Goal: Task Accomplishment & Management: Manage account settings

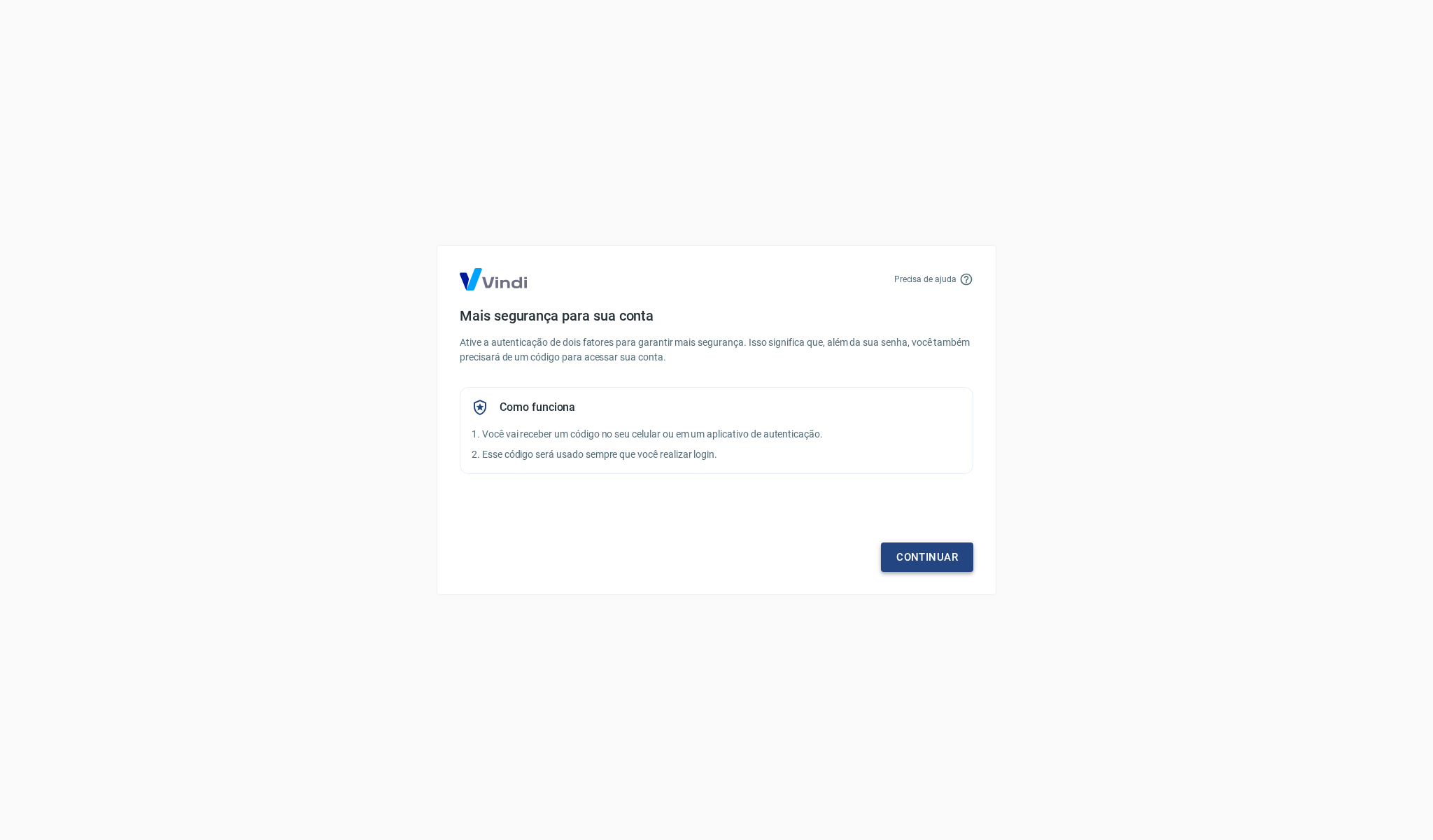
click at [944, 547] on link "Continuar" at bounding box center [927, 556] width 92 height 29
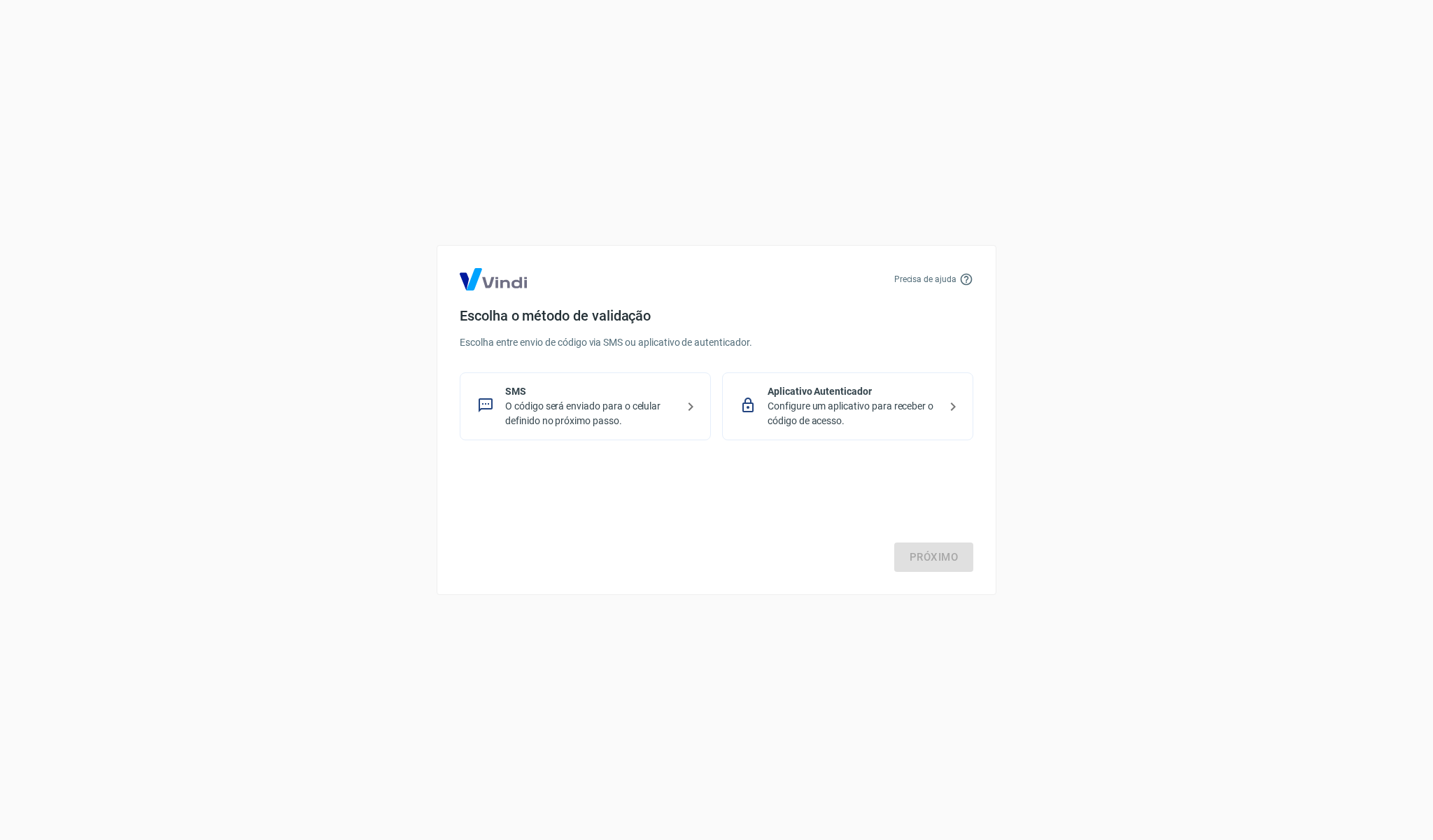
click at [652, 408] on p "O código será enviado para o celular definido no próximo passo." at bounding box center [591, 413] width 171 height 29
click at [922, 566] on link "Próximo" at bounding box center [933, 556] width 79 height 29
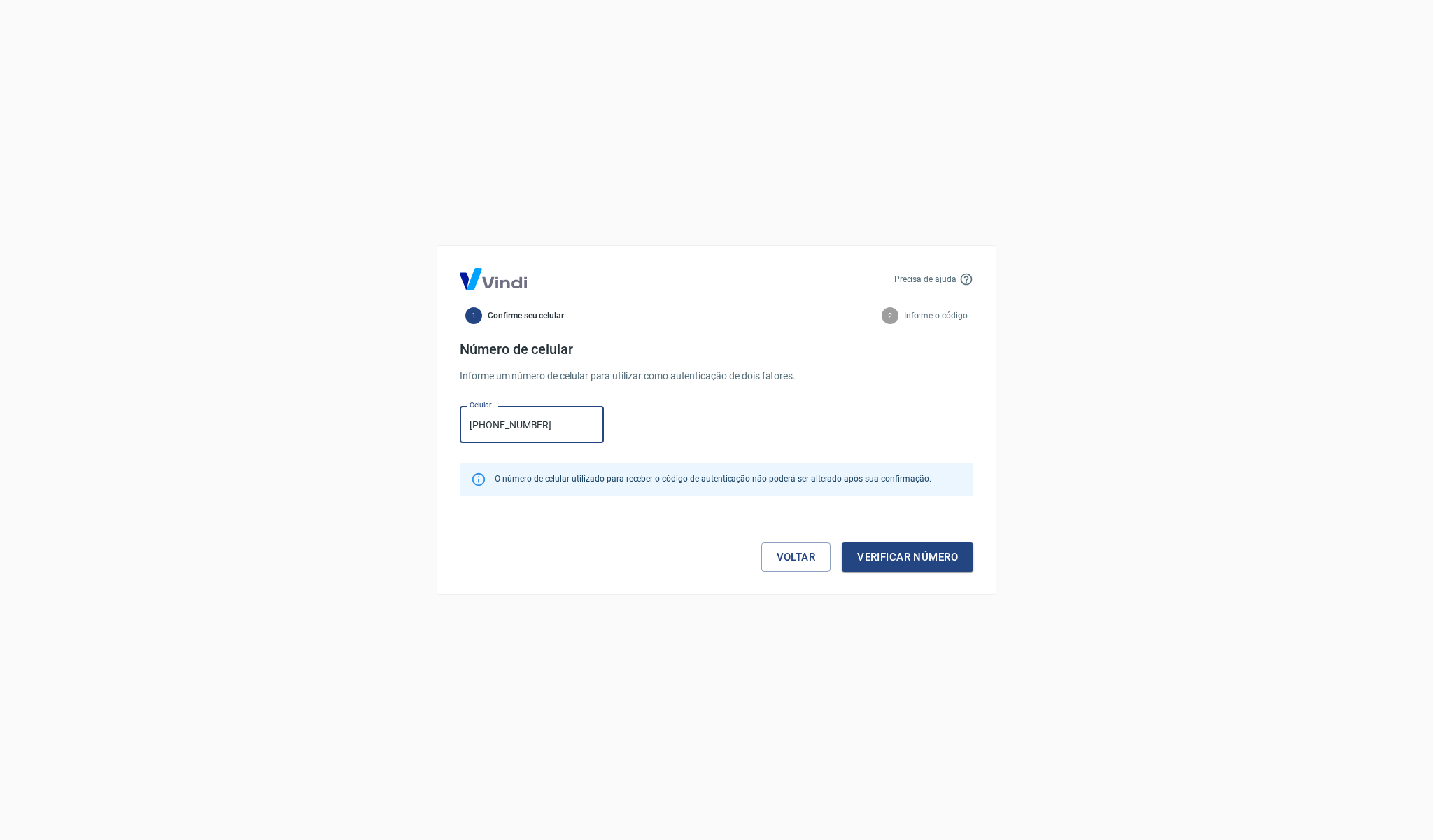
type input "[PHONE_NUMBER]"
click at [942, 562] on button "Verificar número" at bounding box center [907, 556] width 131 height 29
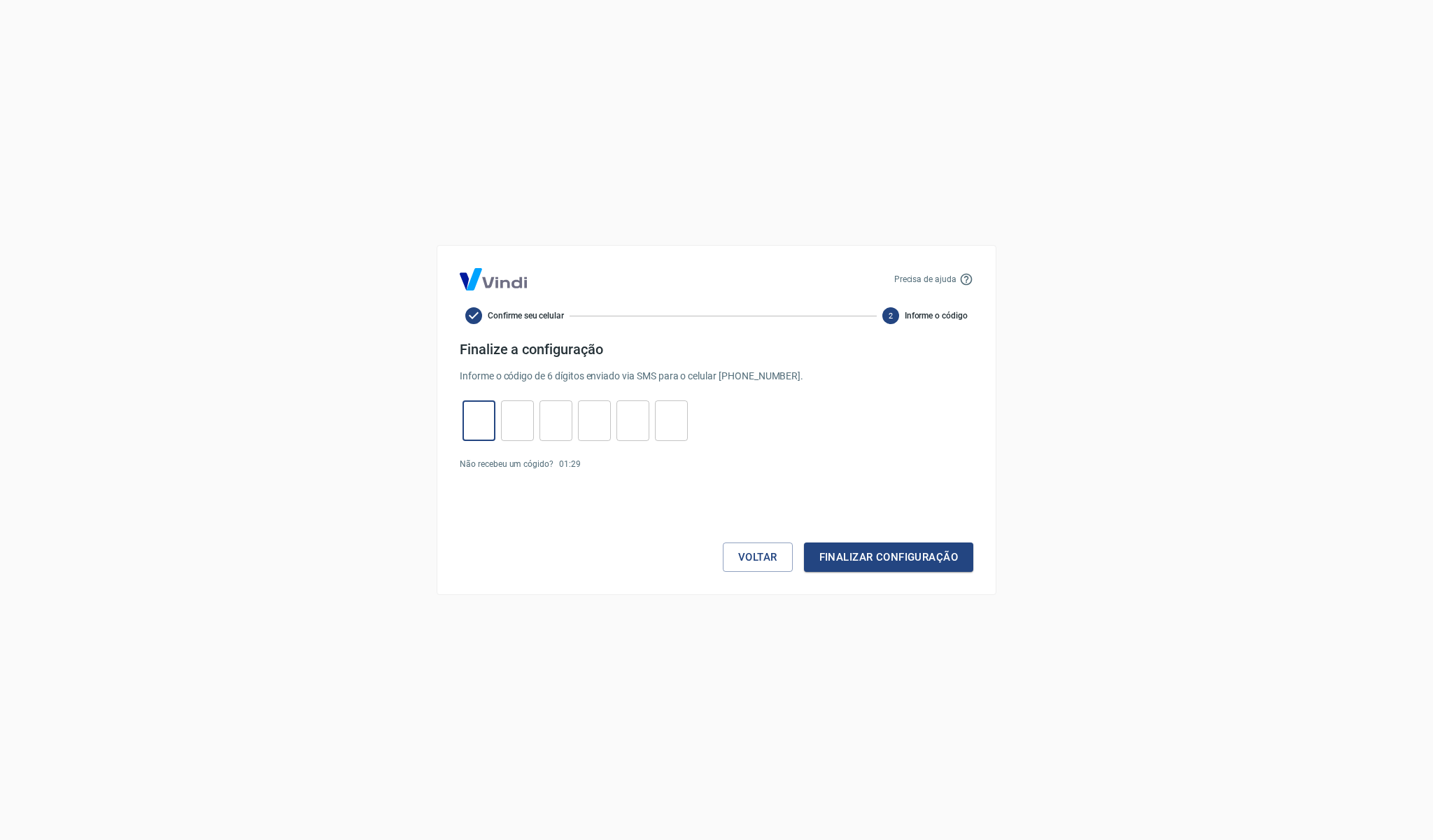
click at [474, 428] on input "tel" at bounding box center [479, 421] width 33 height 30
click at [763, 465] on div "Não recebeu um cógido? 01 : 17" at bounding box center [716, 464] width 513 height 13
click at [760, 558] on button "Voltar" at bounding box center [757, 556] width 70 height 29
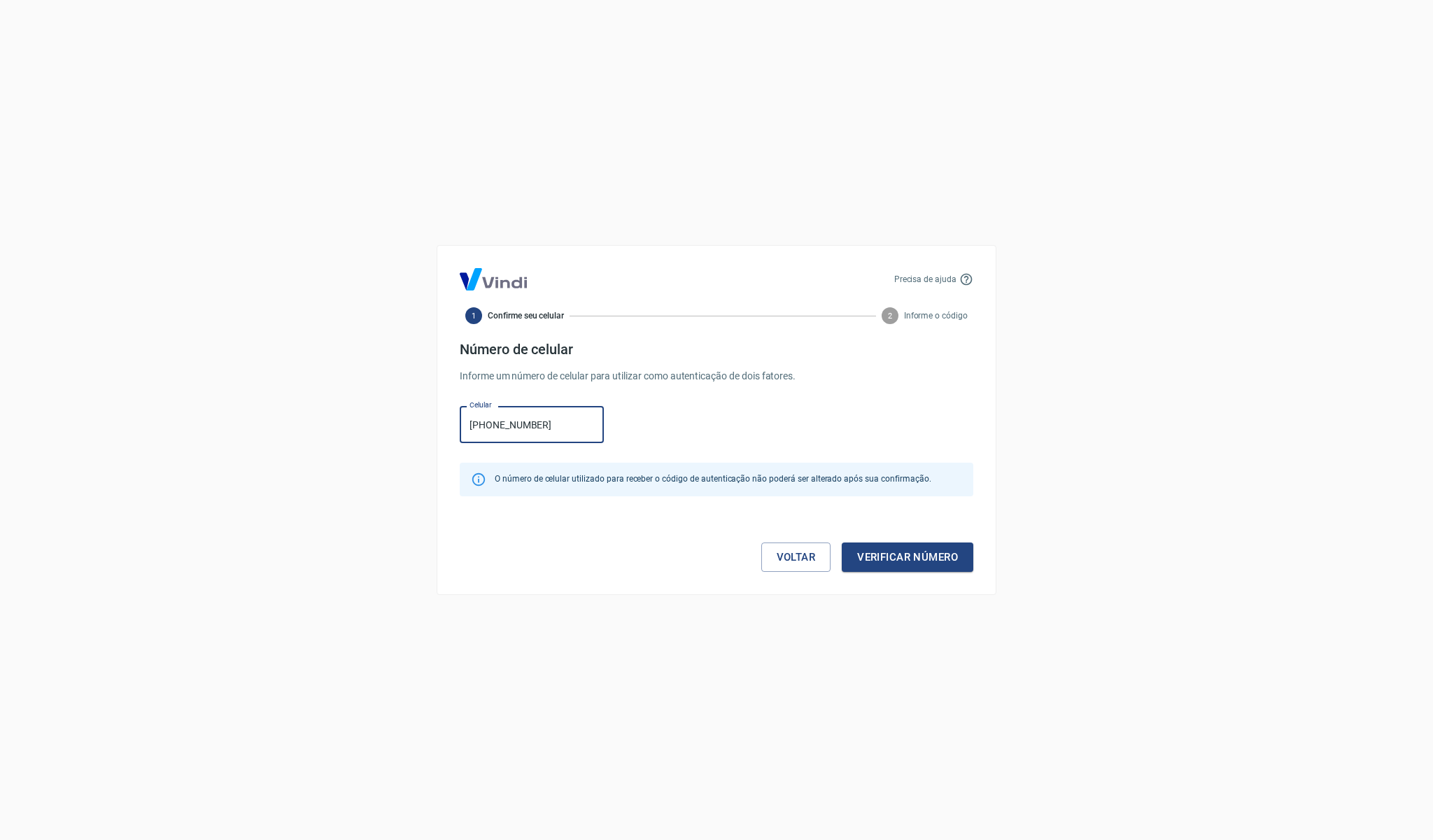
type input "[PHONE_NUMBER]"
click at [923, 562] on button "Verificar número" at bounding box center [907, 556] width 131 height 29
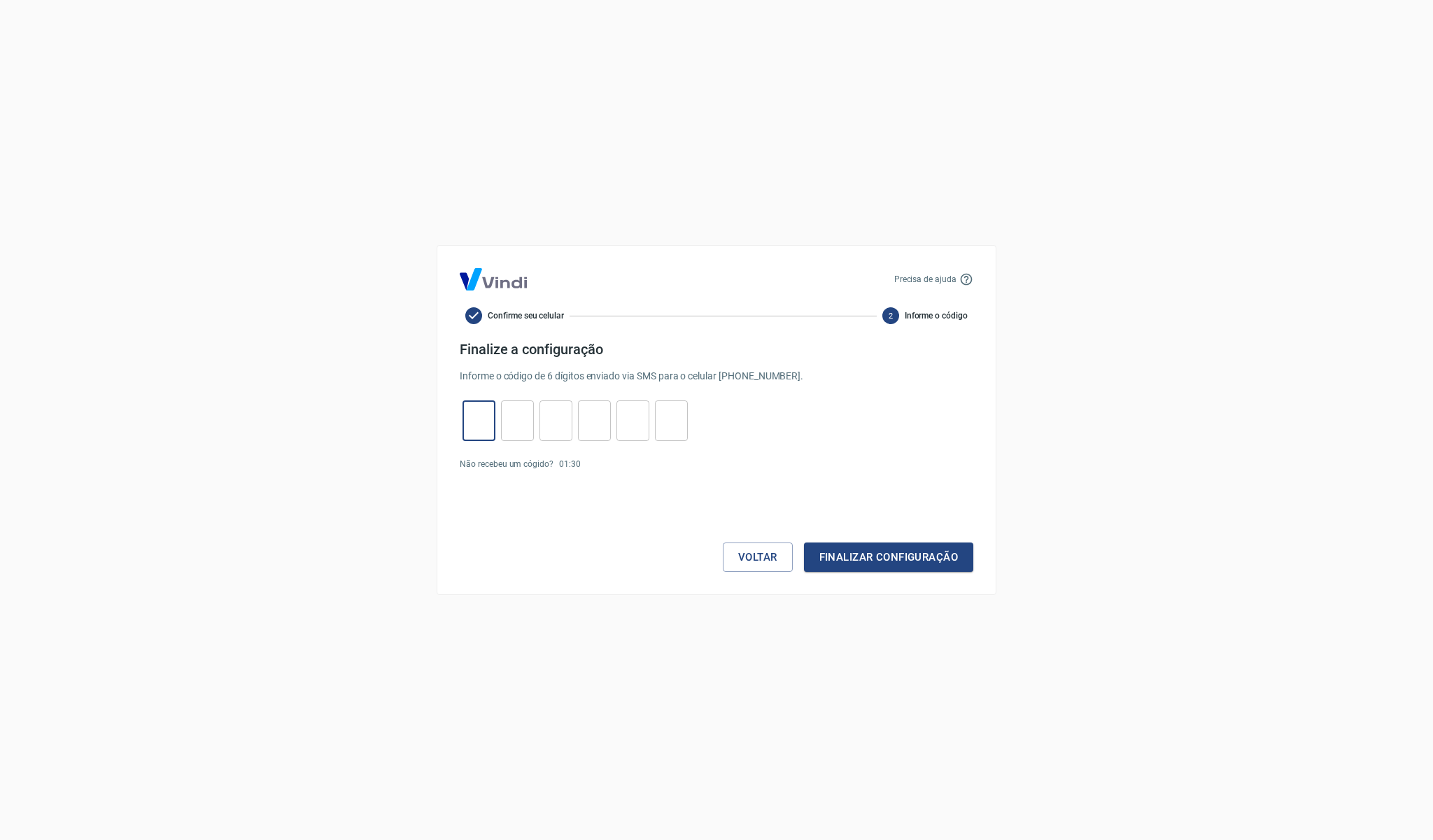
click at [464, 420] on input "tel" at bounding box center [479, 421] width 33 height 30
type input "3"
type input "7"
type input "2"
type input "4"
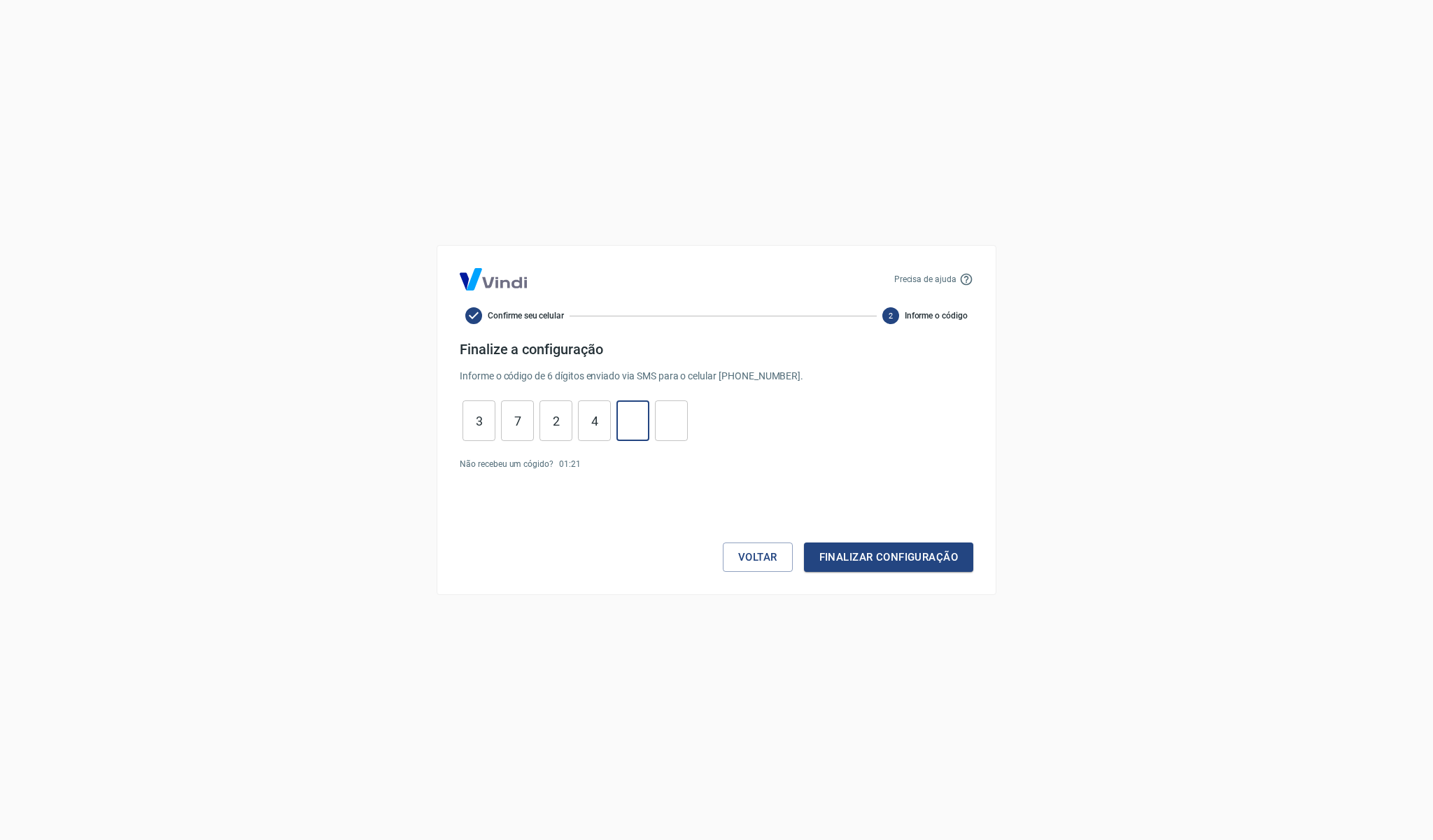
type input "5"
type input "6"
click at [896, 567] on button "Finalizar configuração" at bounding box center [889, 556] width 170 height 29
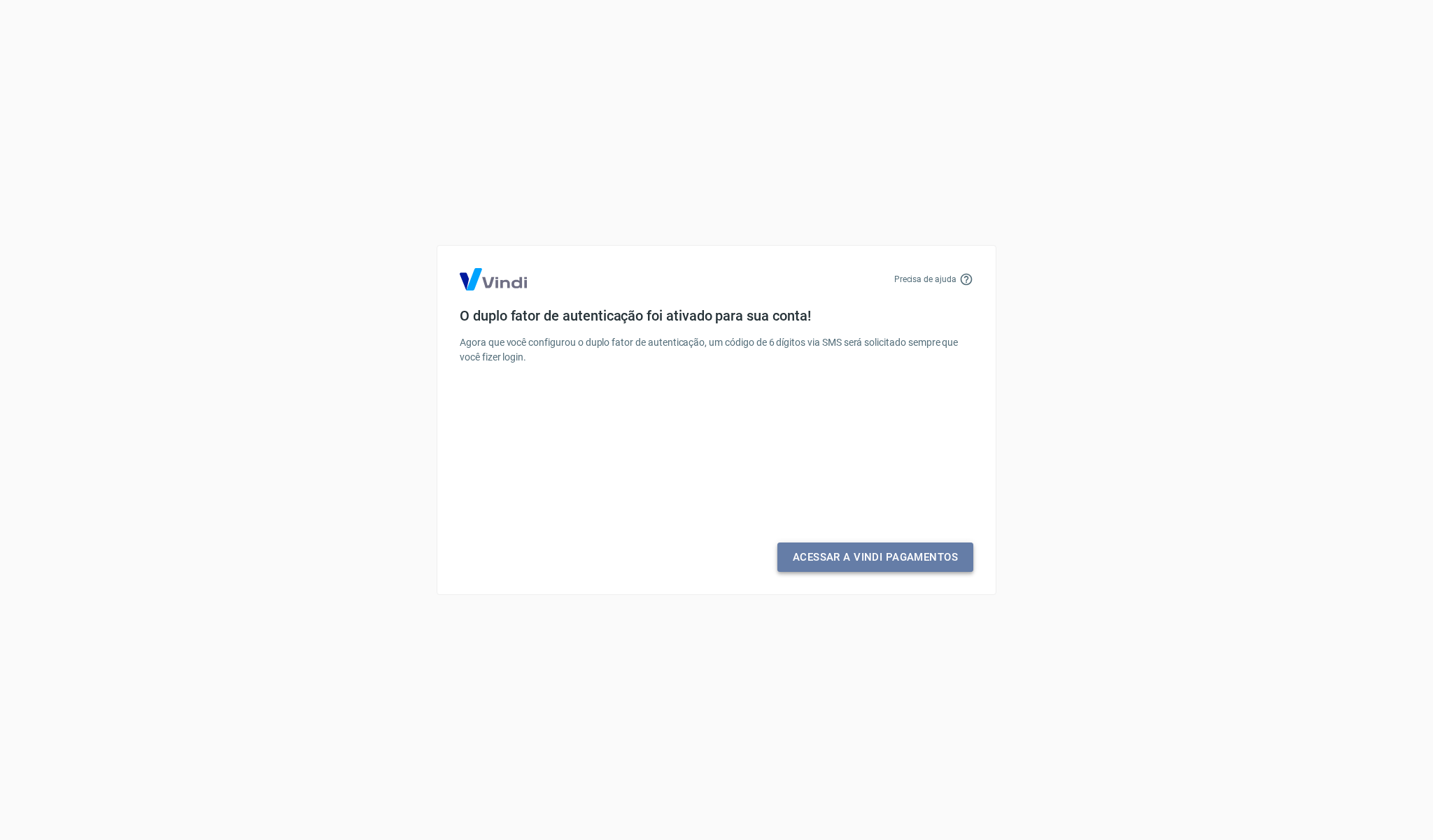
click at [870, 562] on link "Acessar a Vindi Pagamentos" at bounding box center [875, 556] width 196 height 29
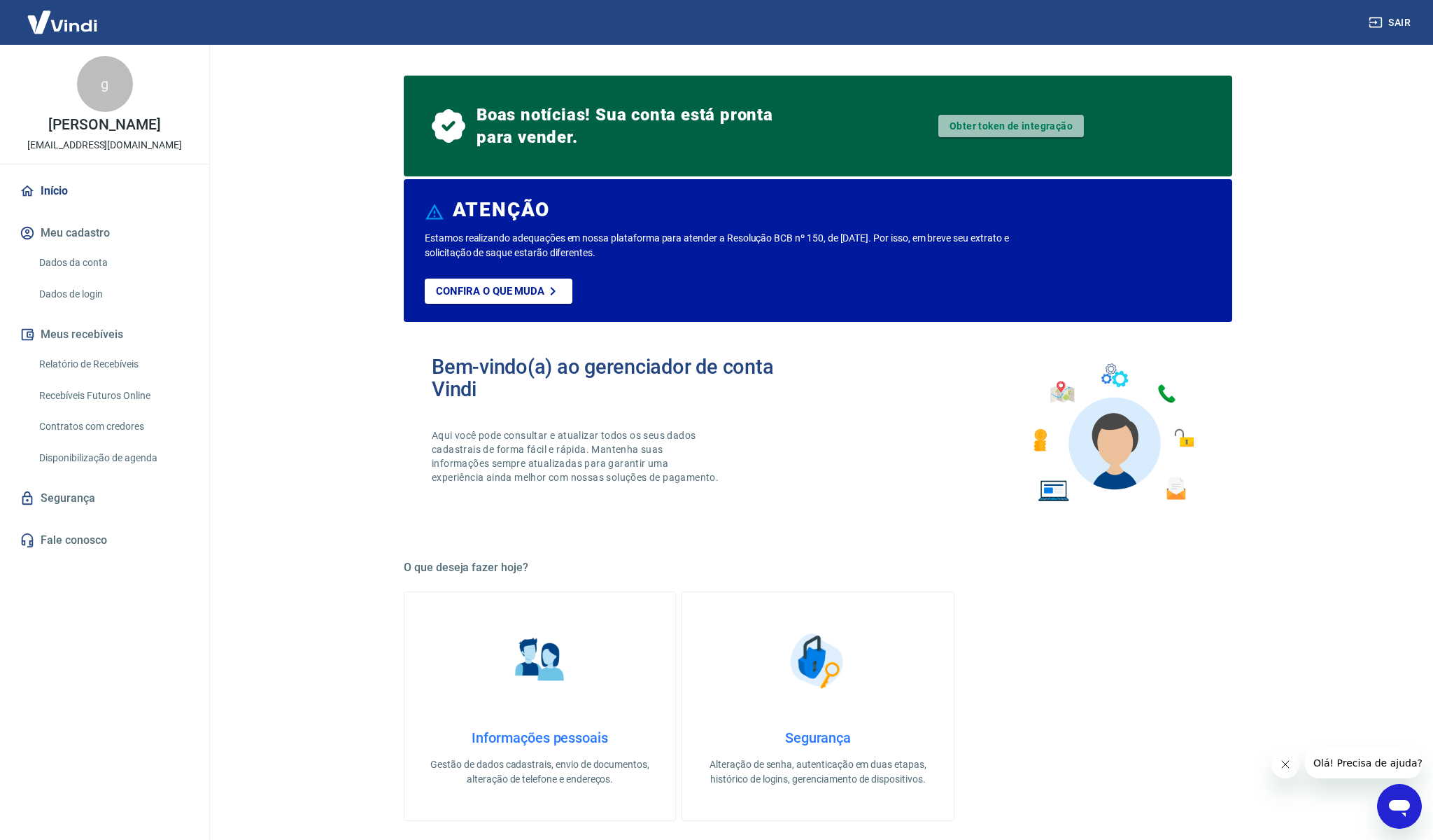
click at [1011, 129] on link "Obter token de integração" at bounding box center [1011, 126] width 146 height 23
